Goal: Check status: Check status

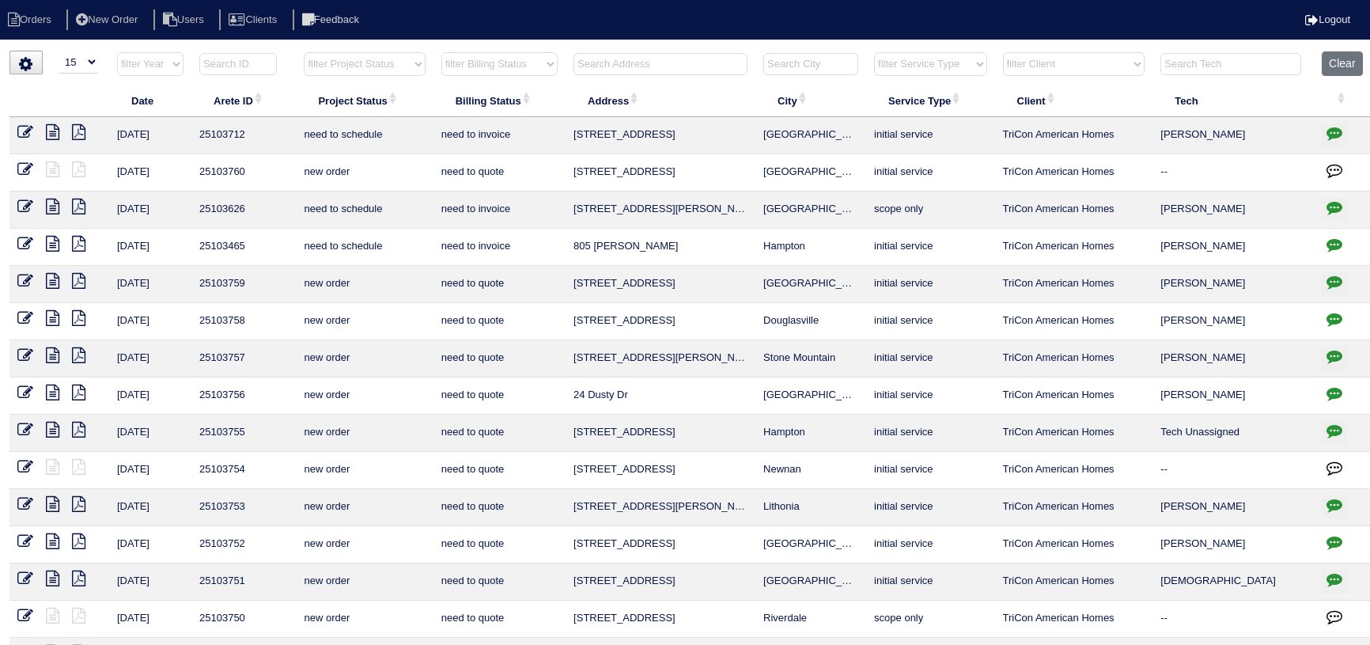
select select "15"
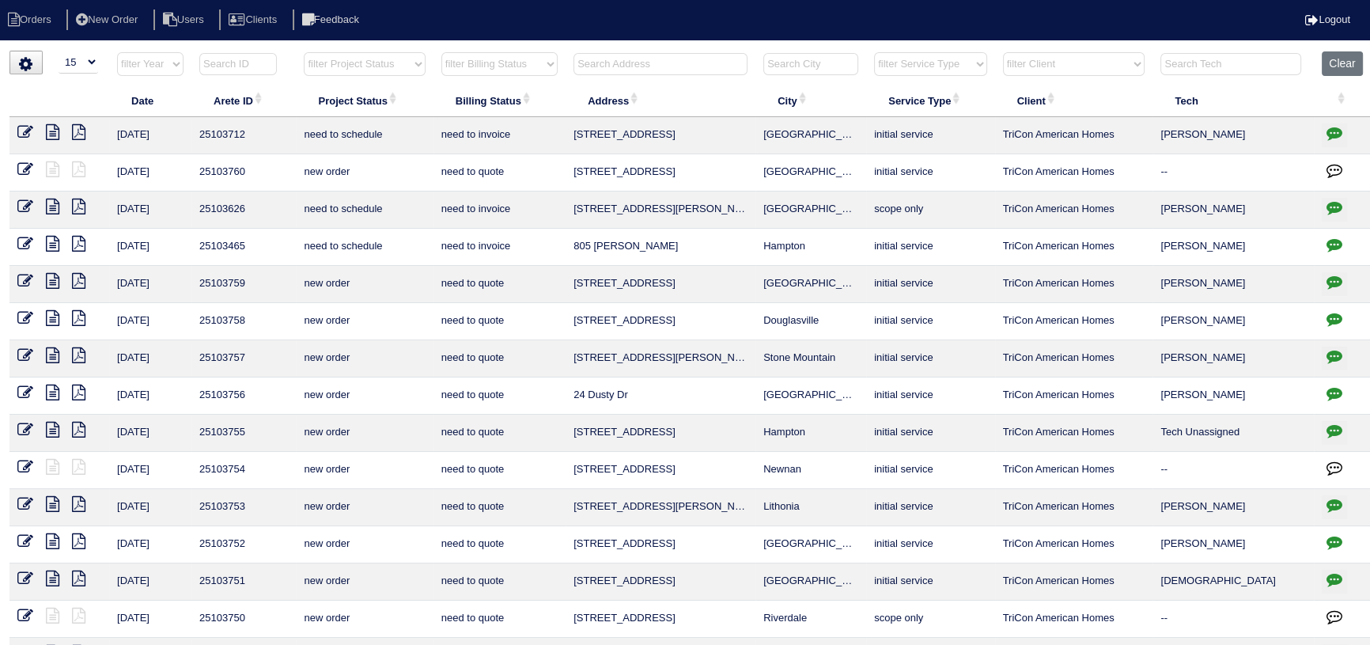
click at [354, 71] on select "filter Project Status -- Any Project Status -- new order assigned in progress f…" at bounding box center [364, 64] width 121 height 24
click at [304, 52] on select "filter Project Status -- Any Project Status -- new order assigned in progress f…" at bounding box center [364, 64] width 121 height 24
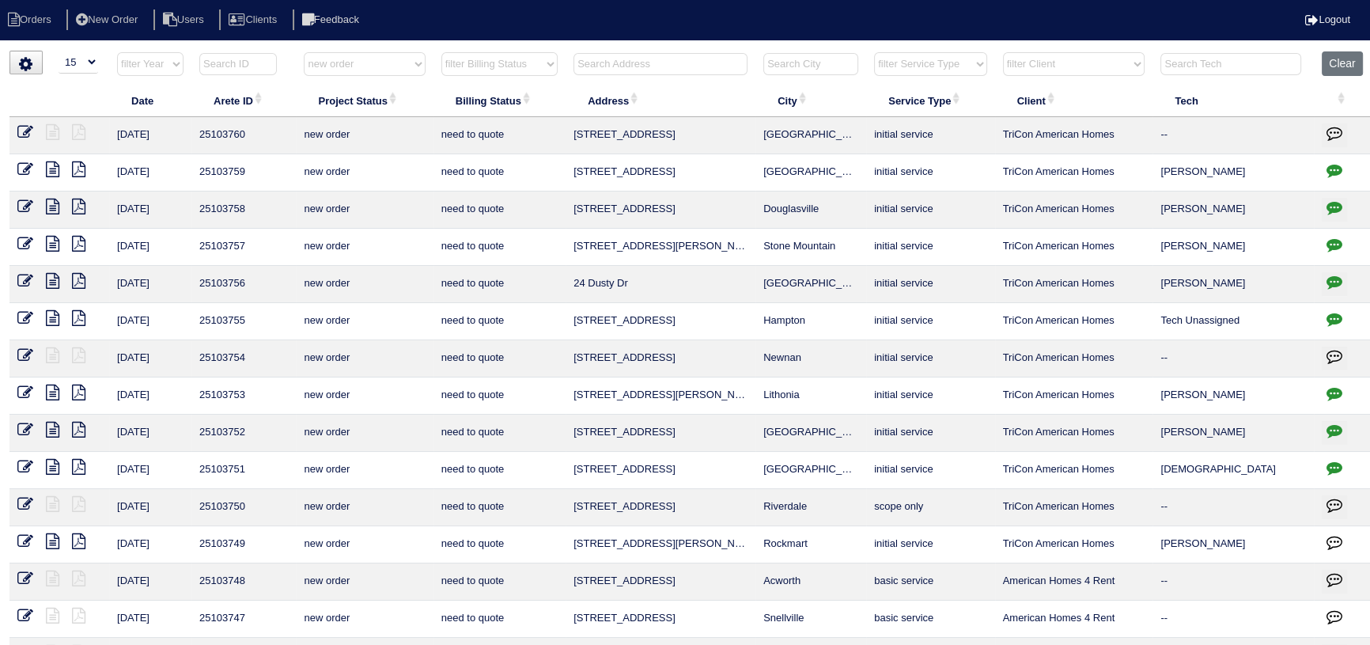
click at [362, 61] on select "filter Project Status -- Any Project Status -- new order assigned in progress f…" at bounding box center [364, 64] width 121 height 24
drag, startPoint x: 362, startPoint y: 62, endPoint x: 360, endPoint y: 74, distance: 12.1
click at [362, 62] on select "filter Project Status -- Any Project Status -- new order assigned in progress f…" at bounding box center [364, 64] width 121 height 24
click at [304, 52] on select "filter Project Status -- Any Project Status -- new order assigned in progress f…" at bounding box center [364, 64] width 121 height 24
select select "assigned"
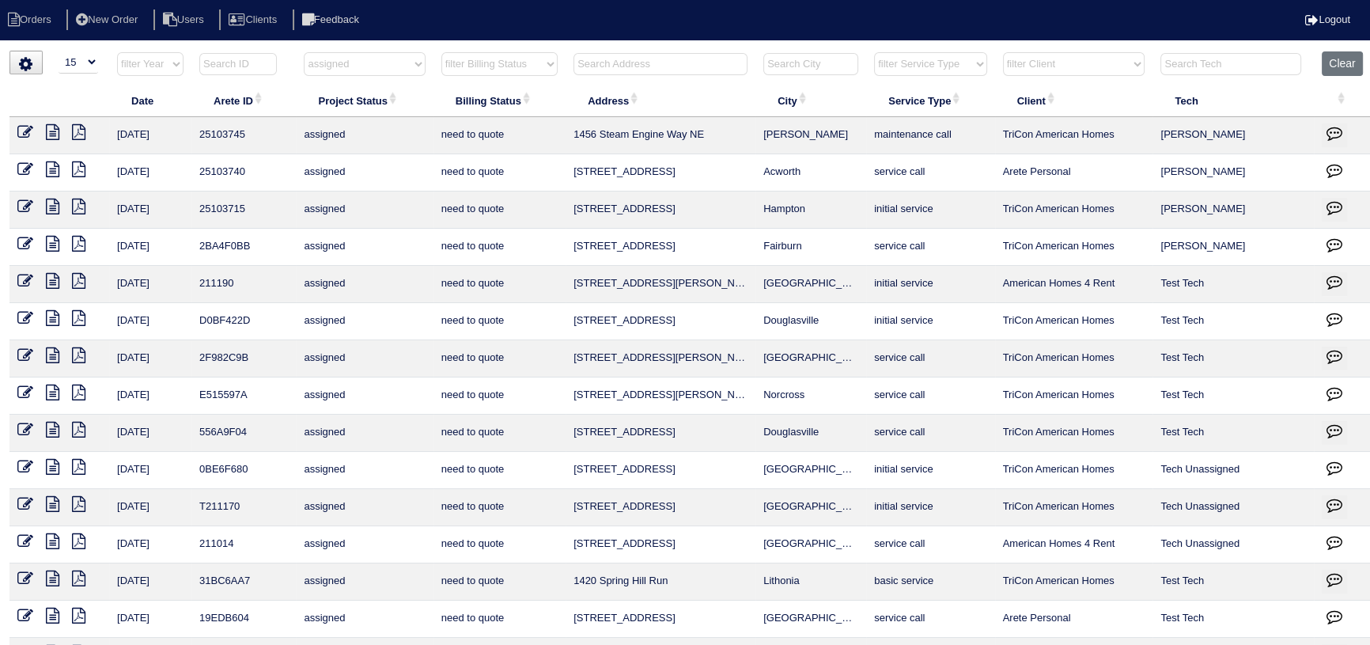
click at [46, 126] on icon at bounding box center [52, 132] width 13 height 16
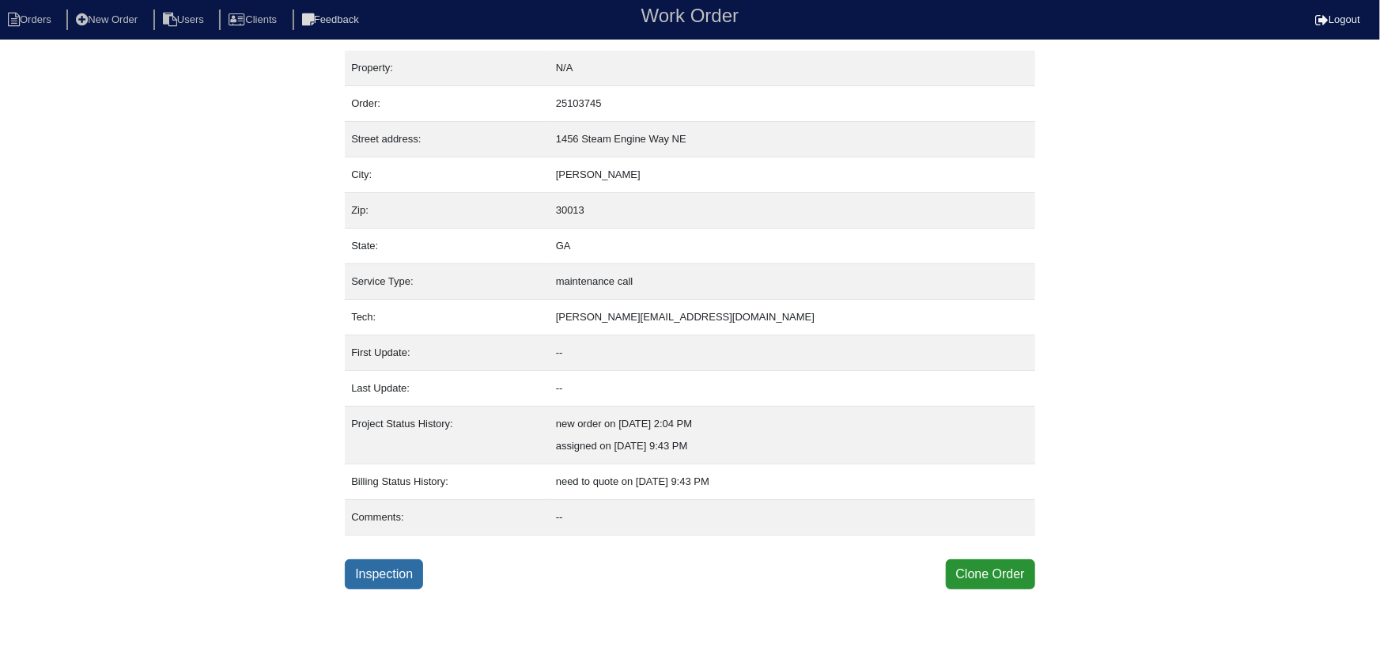
click at [363, 565] on link "Inspection" at bounding box center [384, 574] width 78 height 30
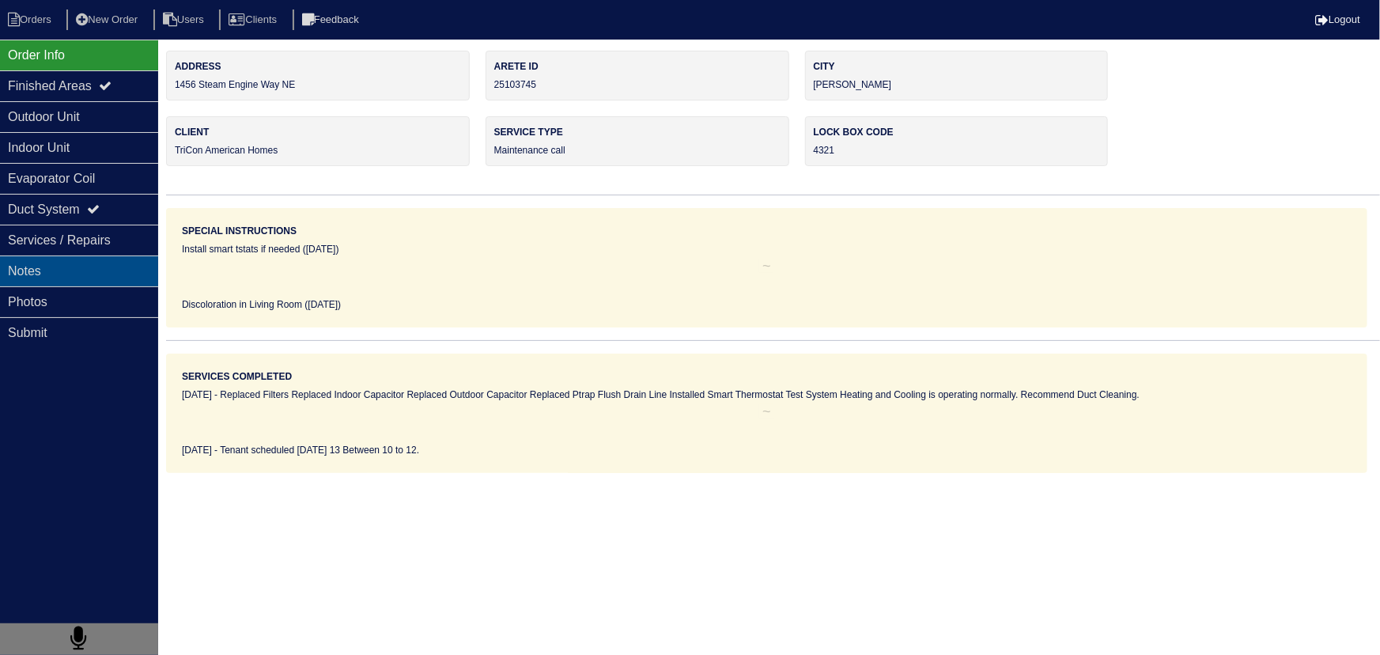
click at [55, 258] on div "Notes" at bounding box center [79, 270] width 158 height 31
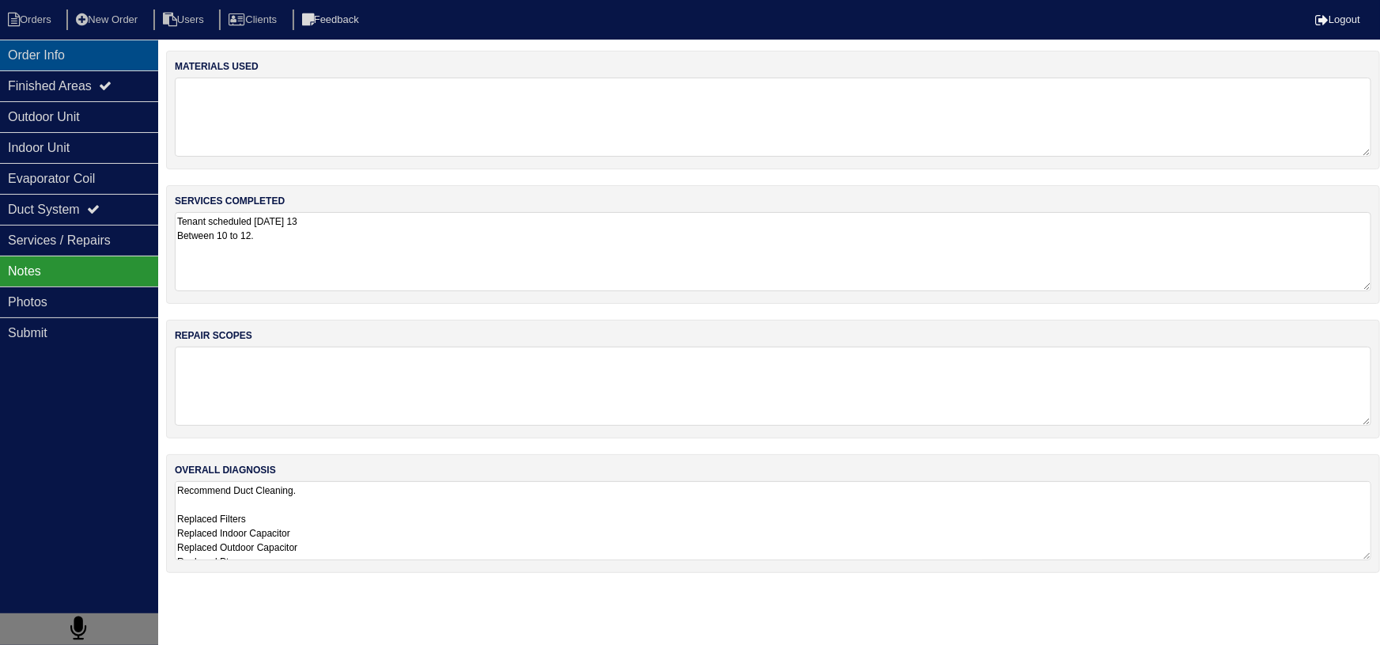
click at [36, 54] on div "Order Info" at bounding box center [79, 55] width 158 height 31
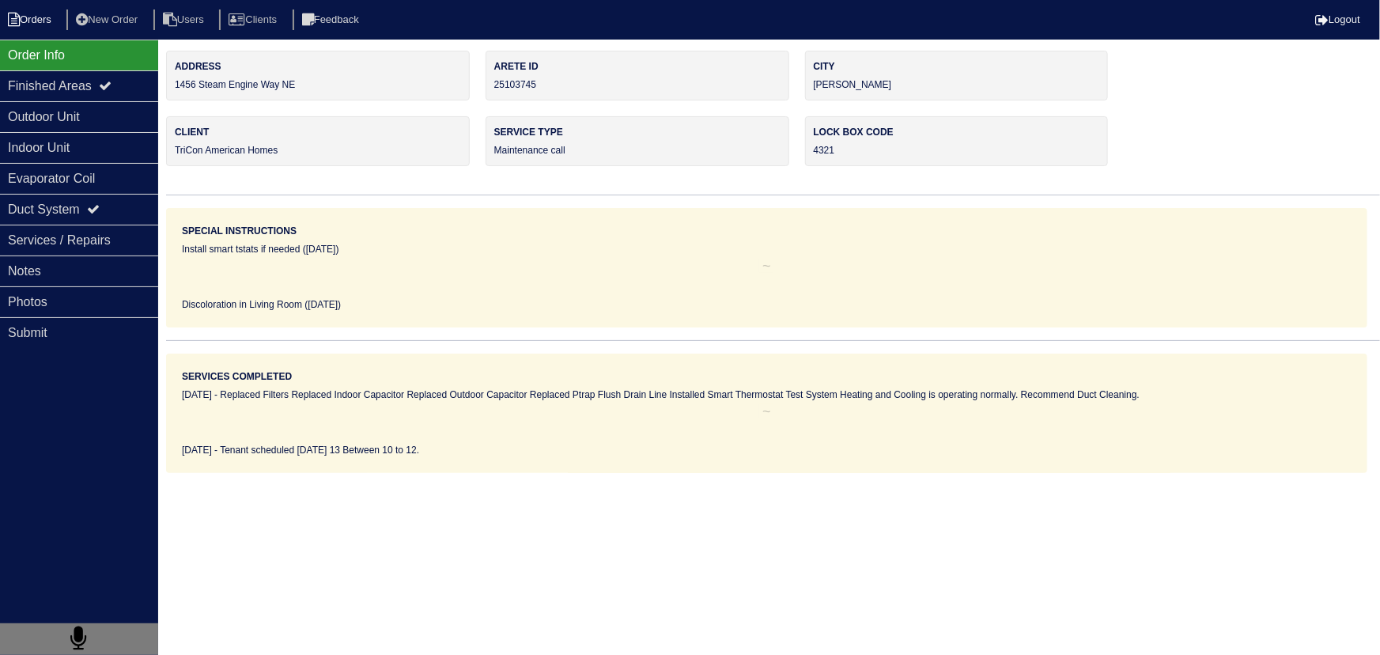
click at [74, 9] on li "New Order" at bounding box center [108, 19] width 84 height 21
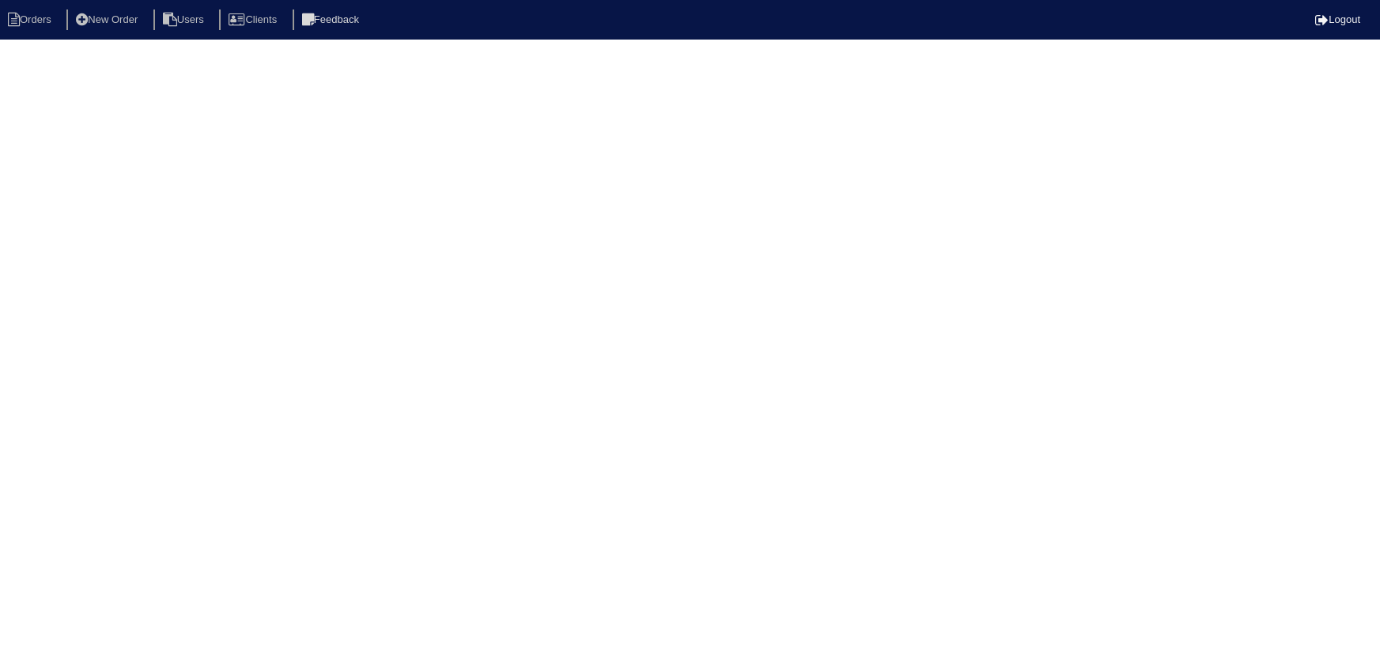
select select "15"
select select "assigned"
